Goal: Task Accomplishment & Management: Manage account settings

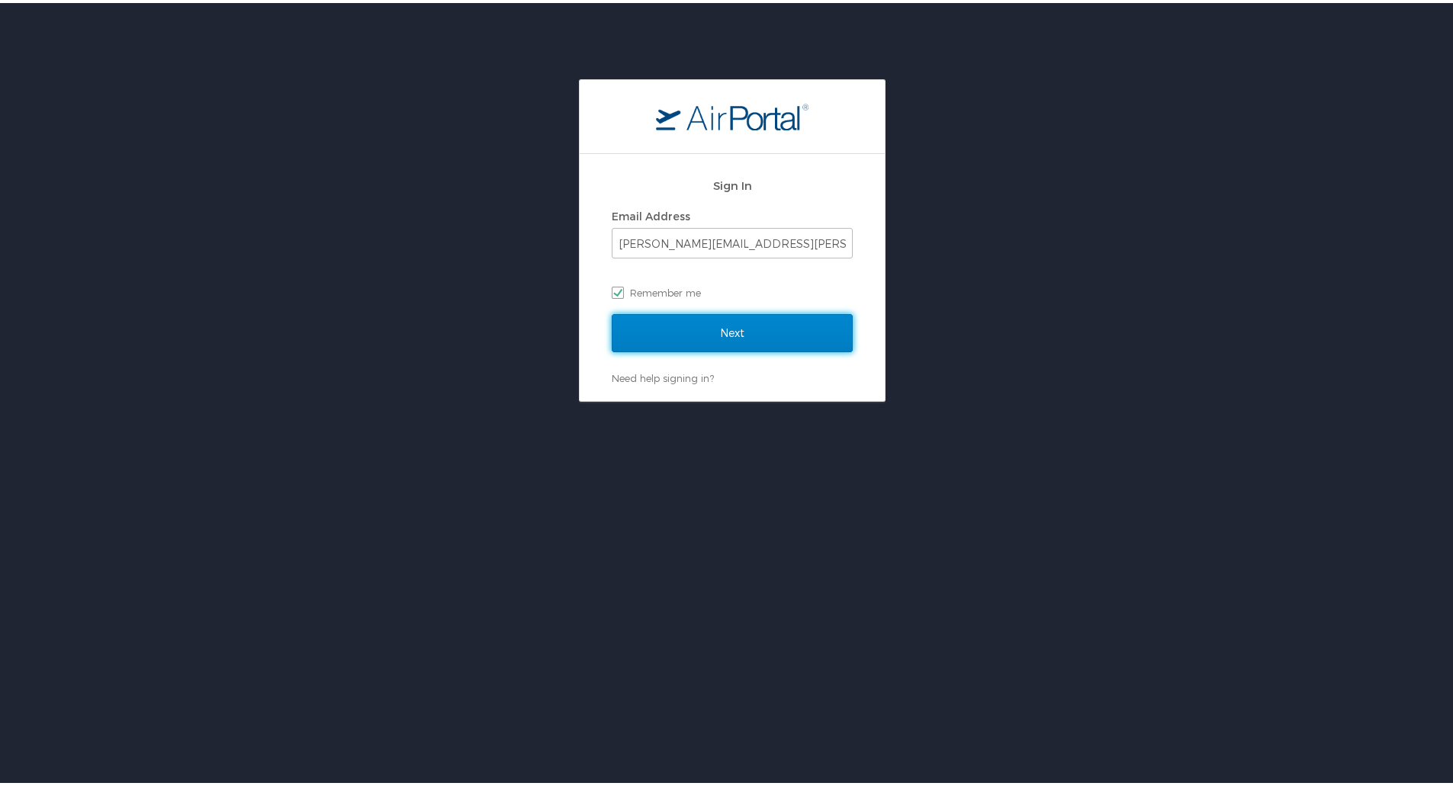
click at [780, 320] on input "Next" at bounding box center [732, 330] width 241 height 38
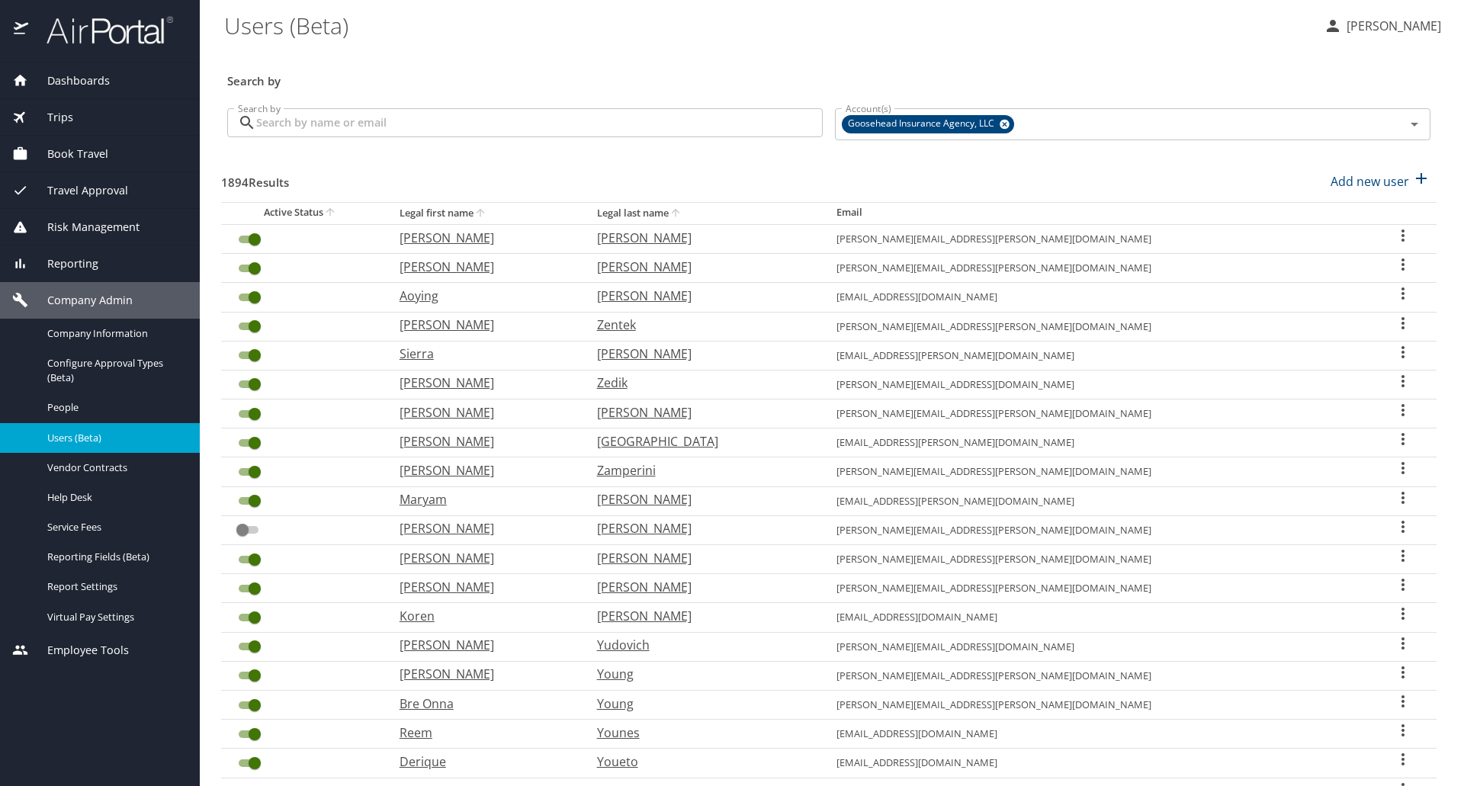
click at [584, 129] on input "Search by" at bounding box center [539, 122] width 567 height 29
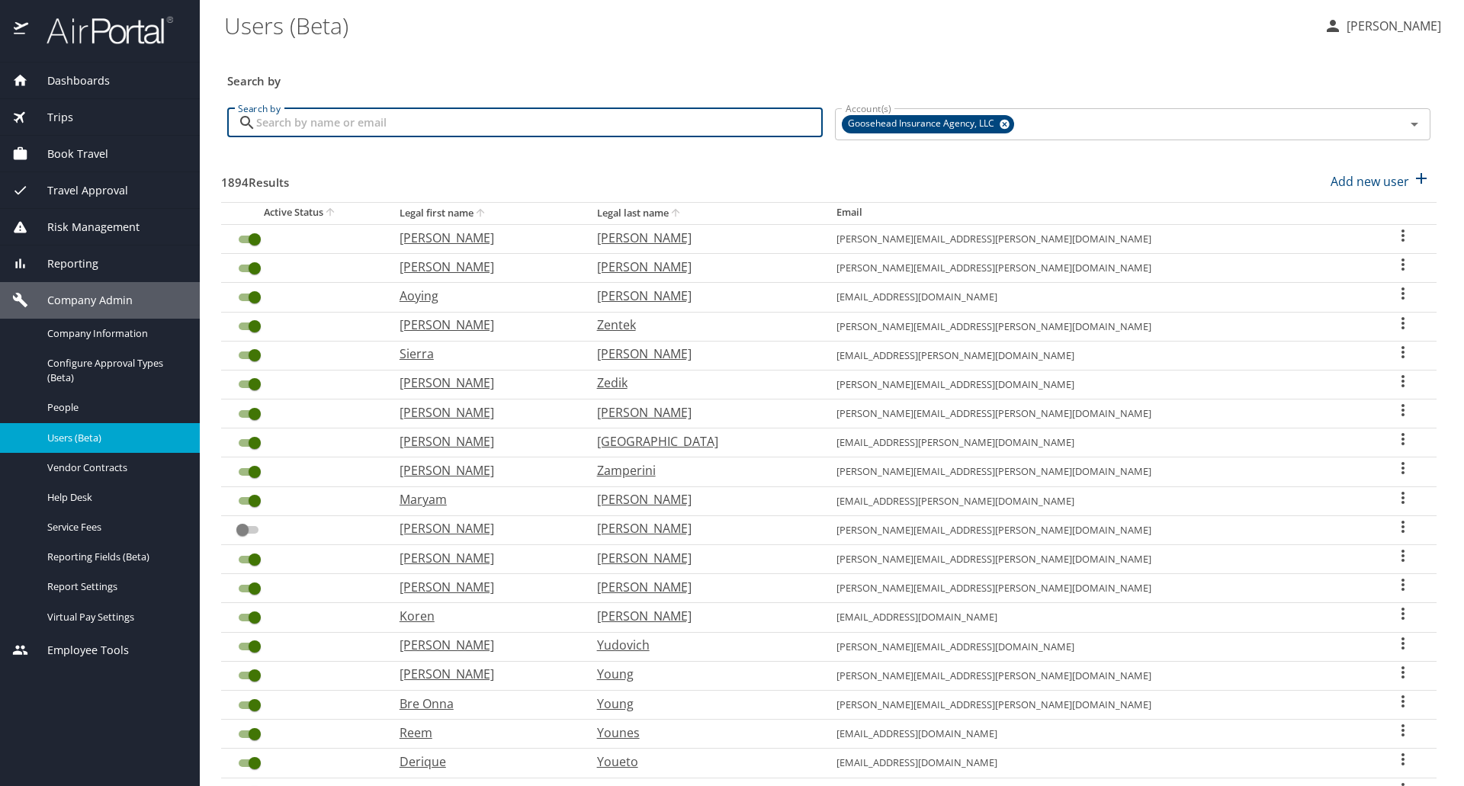
paste input "[PERSON_NAME][EMAIL_ADDRESS][DOMAIN_NAME]"
type input "[PERSON_NAME][EMAIL_ADDRESS][DOMAIN_NAME]"
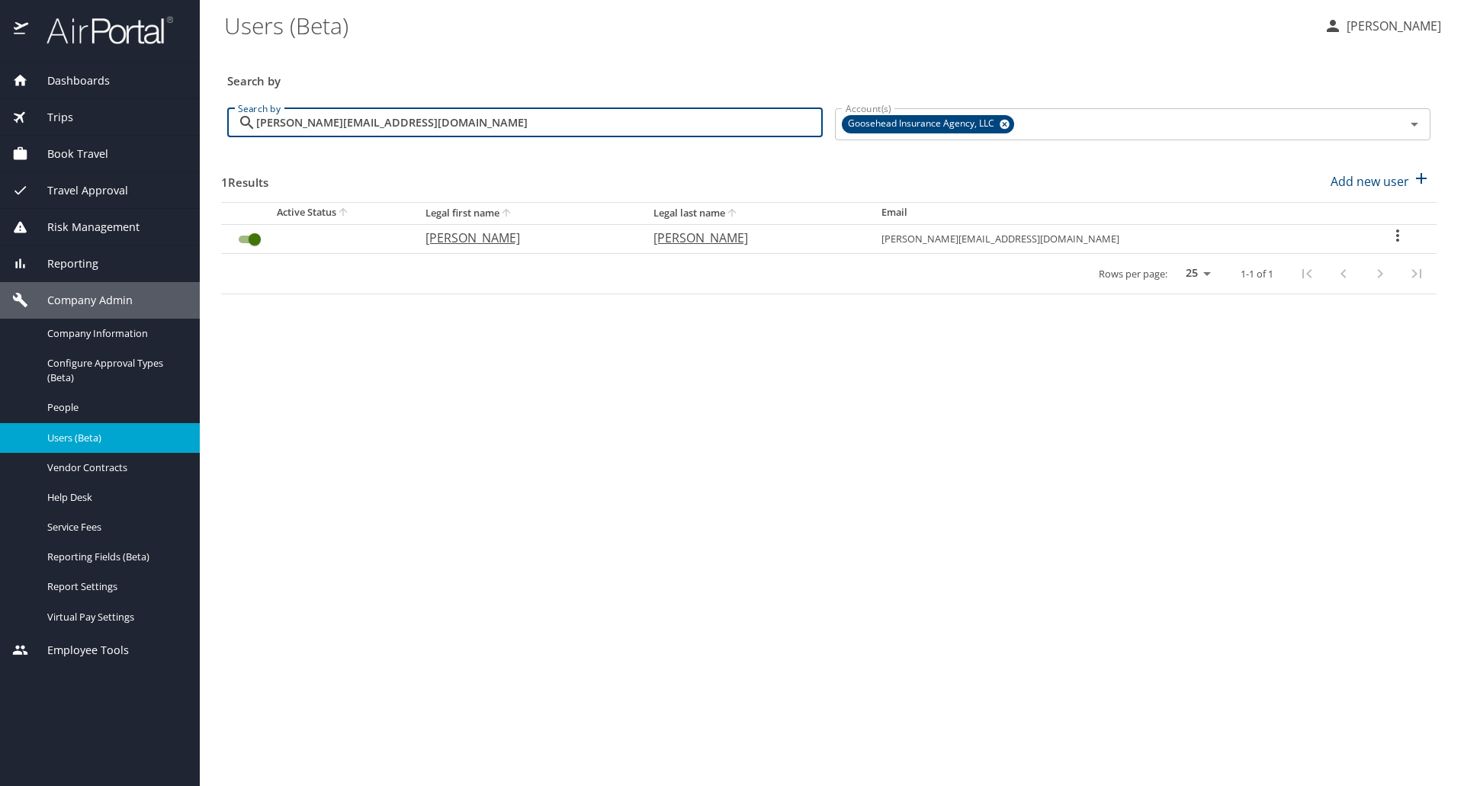
click at [255, 236] on input "User Search Table" at bounding box center [254, 239] width 55 height 18
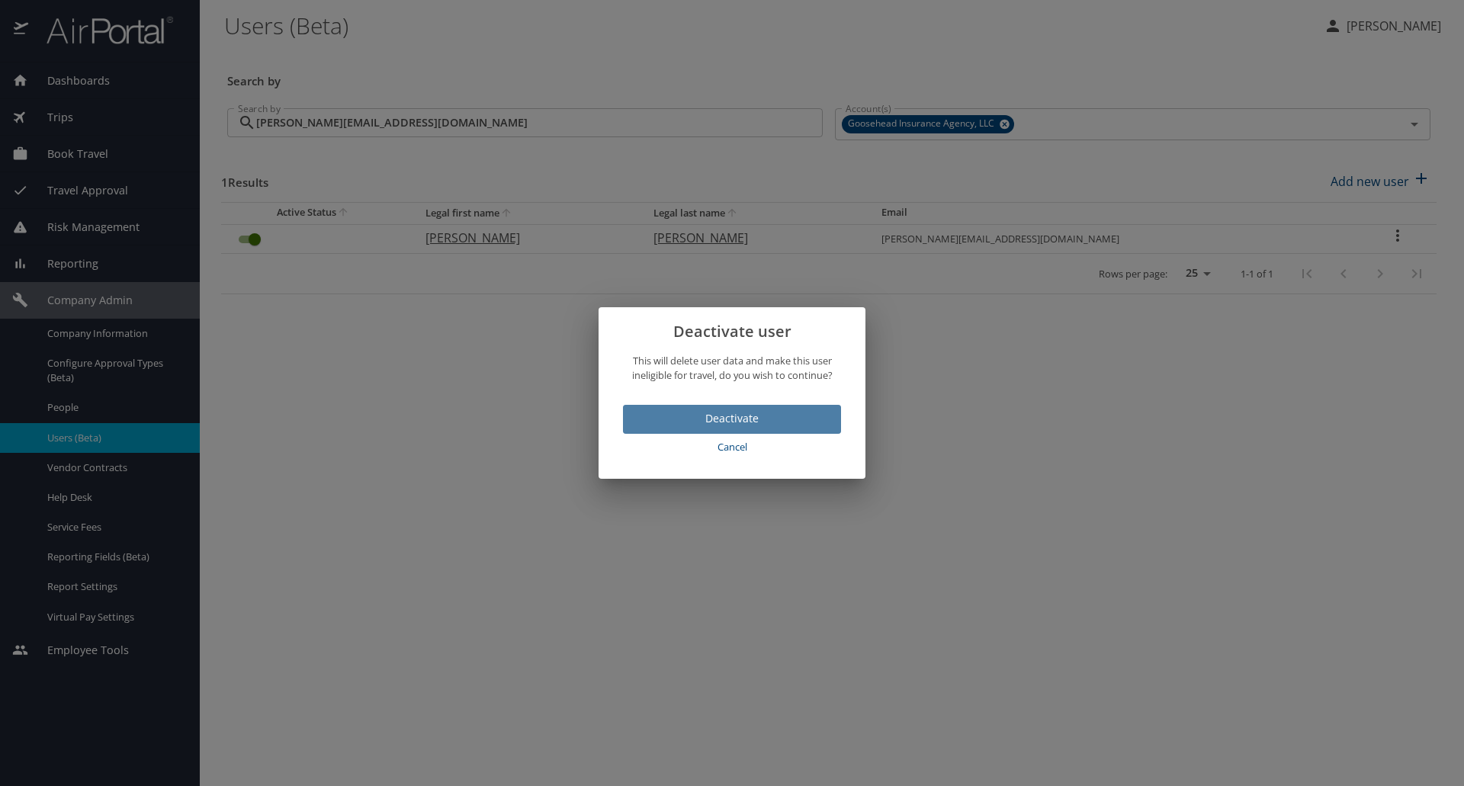
click at [773, 420] on span "Deactivate" at bounding box center [732, 419] width 194 height 19
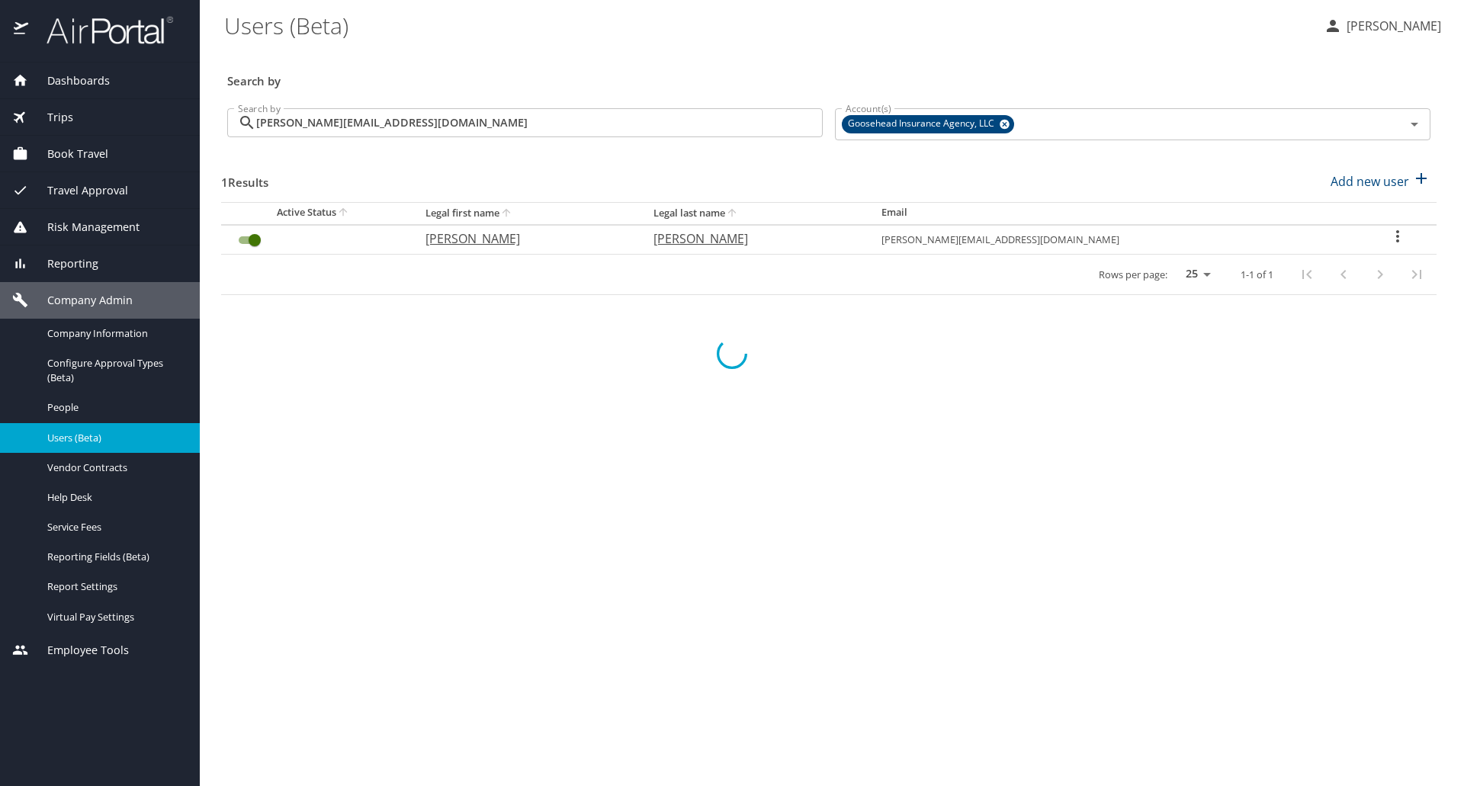
checkbox input "false"
